Goal: Information Seeking & Learning: Learn about a topic

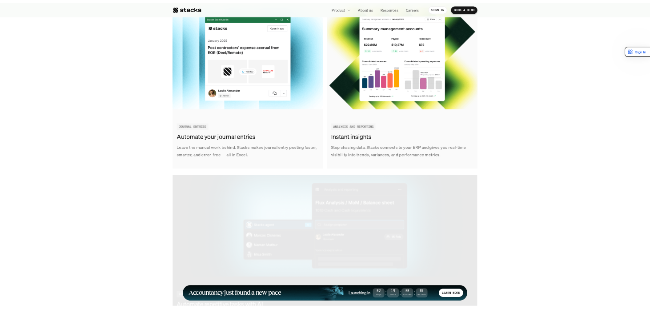
scroll to position [1411, 0]
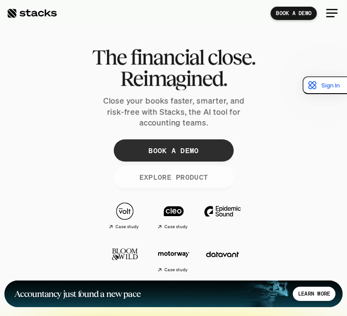
click at [159, 174] on p "EXPLORE PRODUCT" at bounding box center [173, 177] width 69 height 13
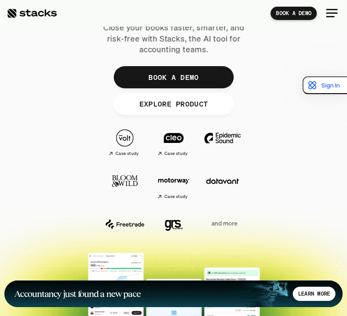
scroll to position [74, 0]
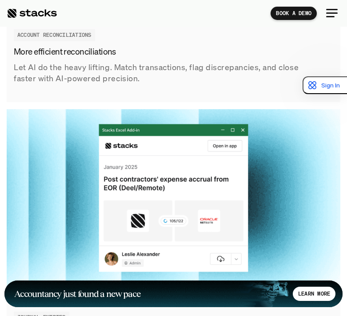
scroll to position [1794, 0]
